Goal: Task Accomplishment & Management: Use online tool/utility

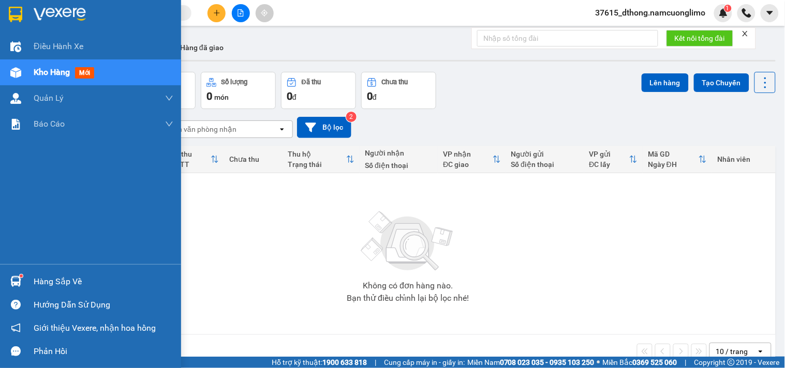
click at [1, 22] on div at bounding box center [90, 17] width 181 height 34
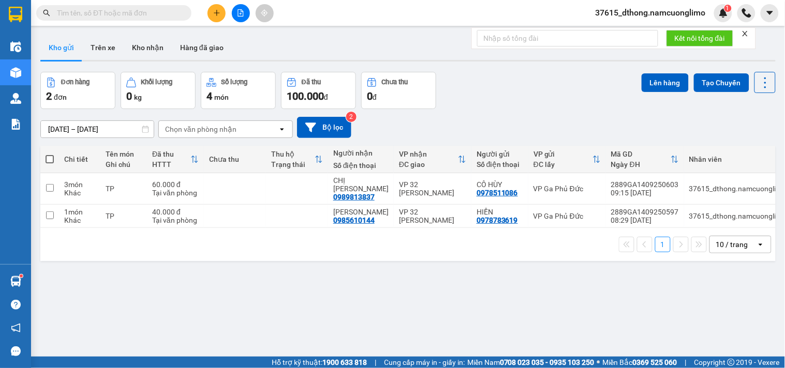
click at [52, 162] on span at bounding box center [50, 159] width 8 height 8
click at [50, 154] on input "checkbox" at bounding box center [50, 154] width 0 height 0
checkbox input "true"
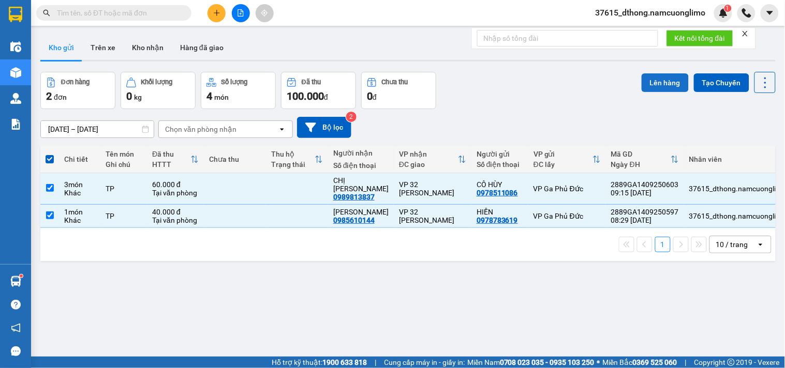
click at [664, 79] on button "Lên hàng" at bounding box center [665, 82] width 47 height 19
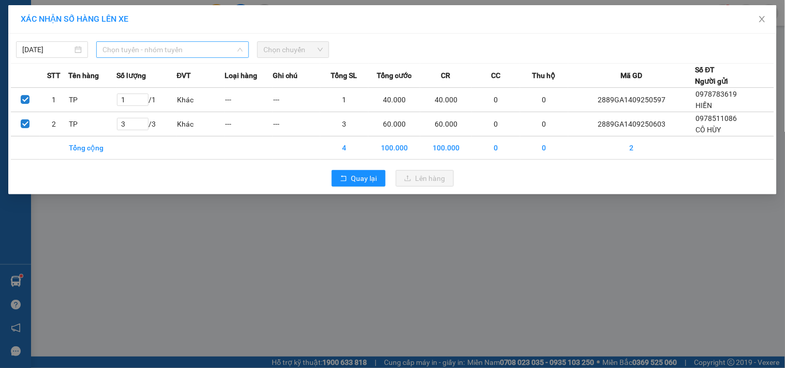
click at [134, 54] on span "Chọn tuyến - nhóm tuyến" at bounding box center [172, 50] width 140 height 16
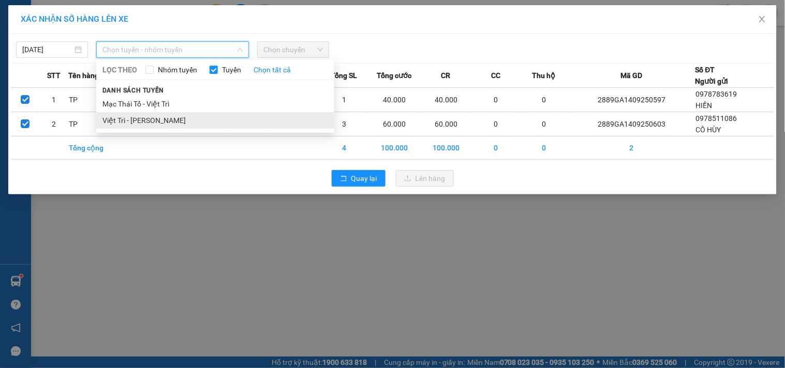
click at [129, 120] on li "Việt Trì - [PERSON_NAME]" at bounding box center [215, 120] width 238 height 17
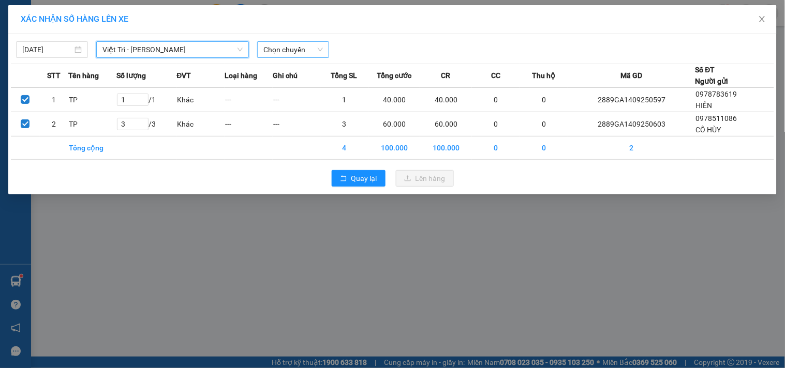
click at [299, 47] on span "Chọn chuyến" at bounding box center [293, 50] width 60 height 16
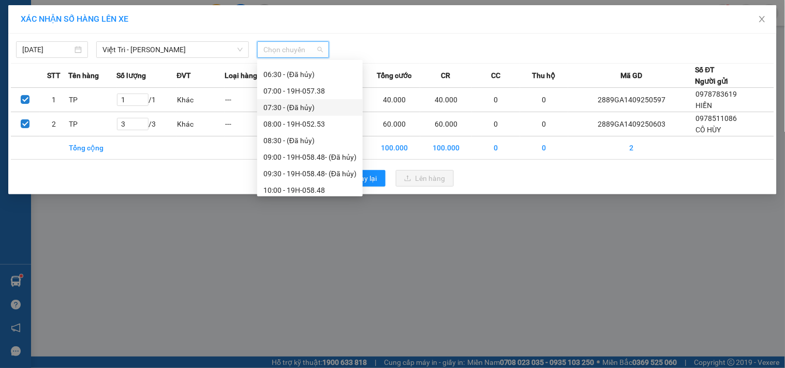
scroll to position [115, 0]
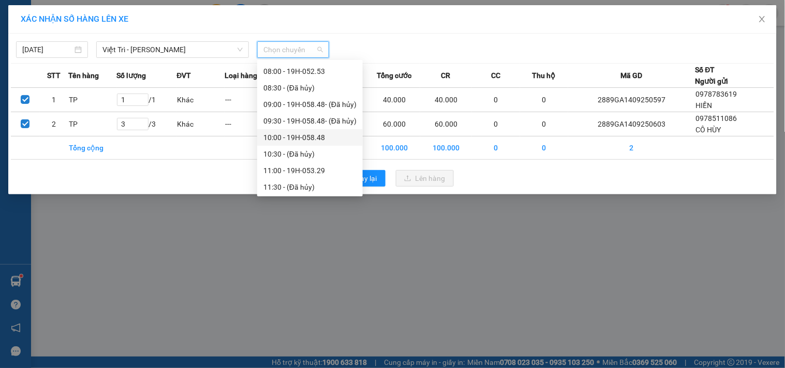
click at [317, 137] on div "10:00 - 19H-058.48" at bounding box center [309, 137] width 93 height 11
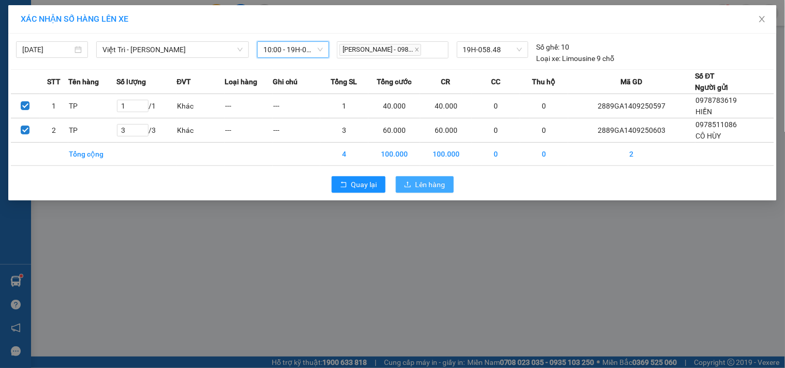
click at [433, 180] on span "Lên hàng" at bounding box center [431, 184] width 30 height 11
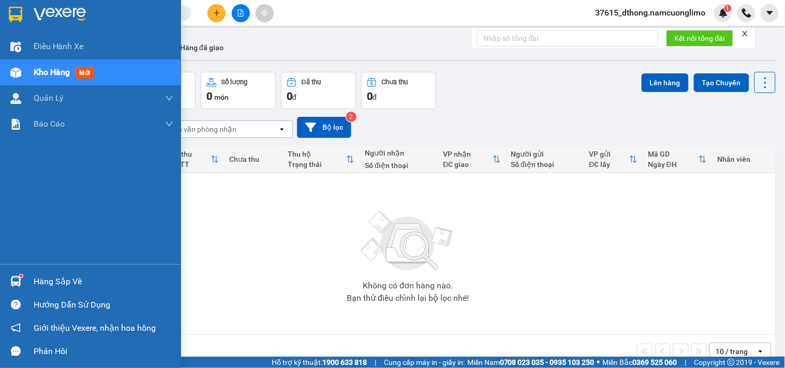
click at [21, 275] on sup at bounding box center [21, 276] width 3 height 3
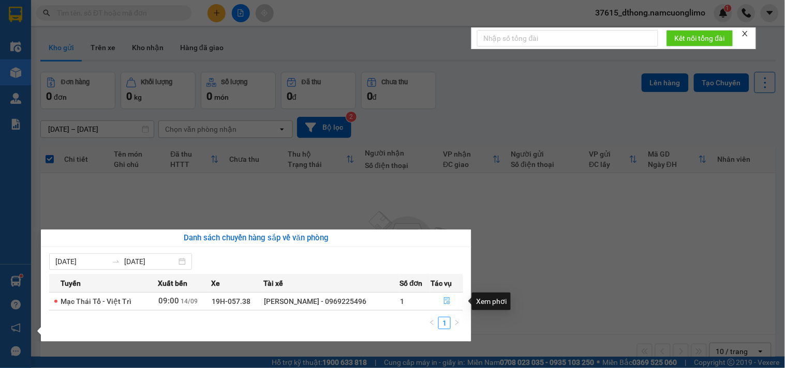
click at [447, 302] on icon "file-done" at bounding box center [447, 301] width 7 height 7
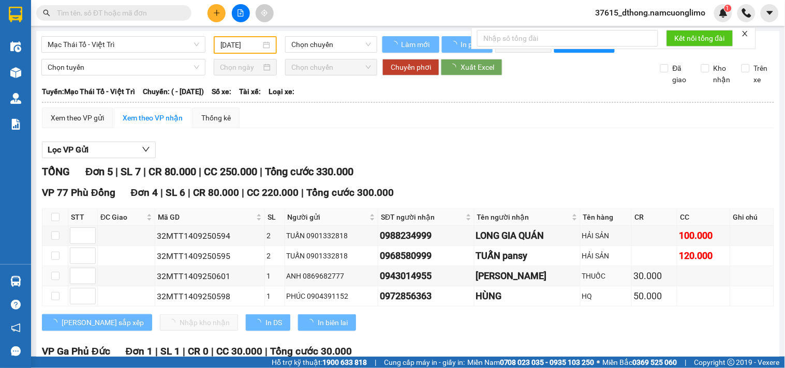
type input "[DATE]"
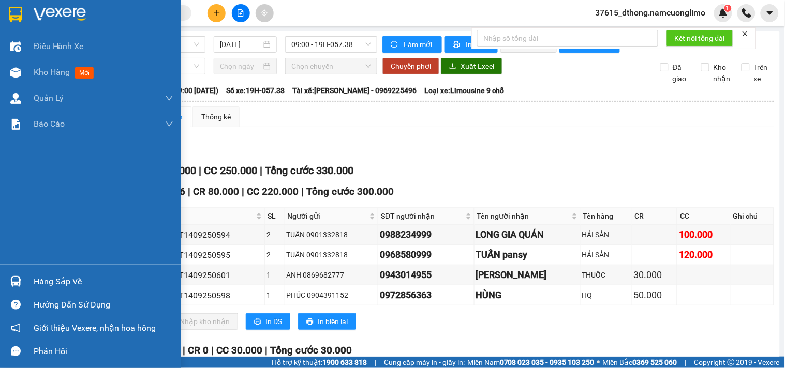
click at [25, 17] on div at bounding box center [90, 17] width 181 height 34
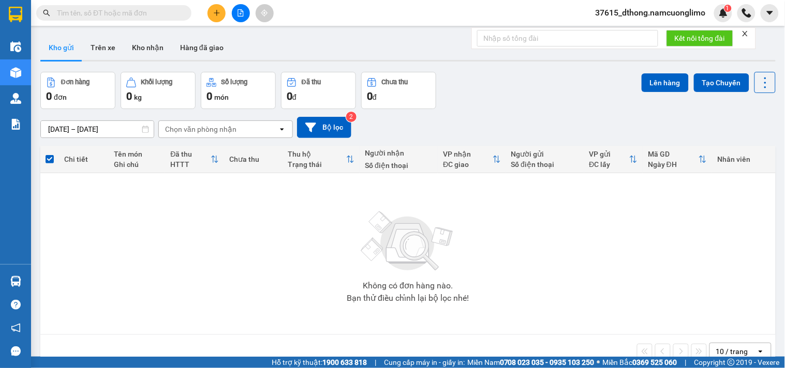
click at [268, 261] on div "Không có đơn hàng nào. Bạn thử điều chỉnh lại bộ lọc nhé!" at bounding box center [408, 253] width 725 height 155
